Goal: Navigation & Orientation: Find specific page/section

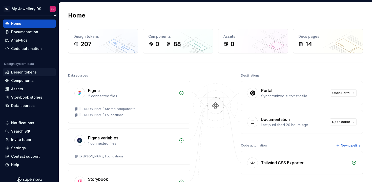
click at [33, 73] on div "Design tokens" at bounding box center [24, 72] width 26 height 5
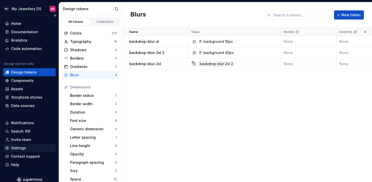
click at [29, 147] on div "Settings" at bounding box center [29, 147] width 49 height 5
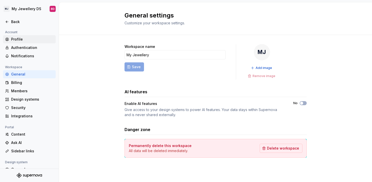
click at [33, 37] on div "Profile" at bounding box center [32, 39] width 43 height 5
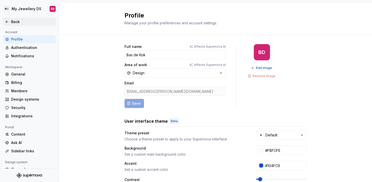
click at [25, 22] on div "Back" at bounding box center [32, 21] width 43 height 5
